Goal: Task Accomplishment & Management: Use online tool/utility

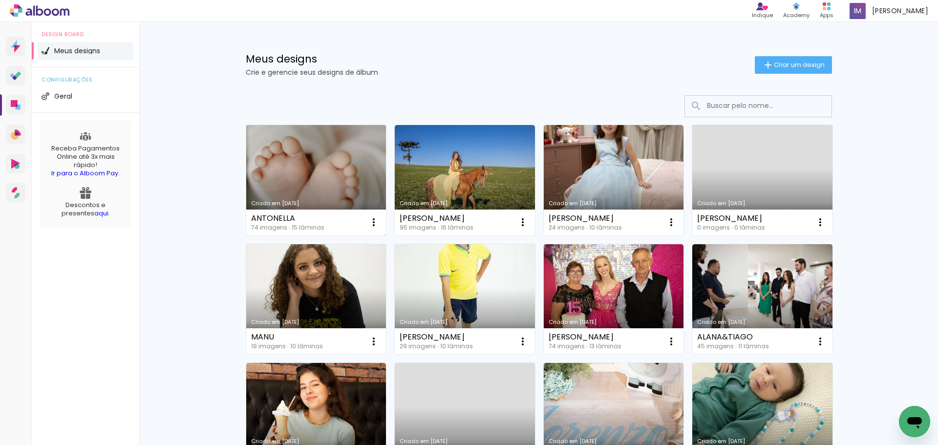
click at [304, 171] on link "Criado em [DATE]" at bounding box center [316, 180] width 140 height 110
